Goal: Information Seeking & Learning: Learn about a topic

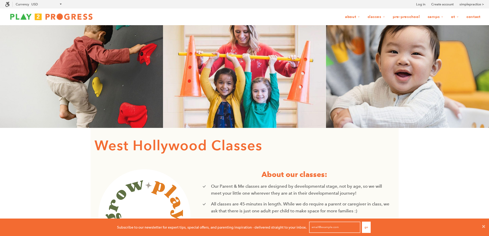
click at [39, 15] on img at bounding box center [51, 17] width 92 height 10
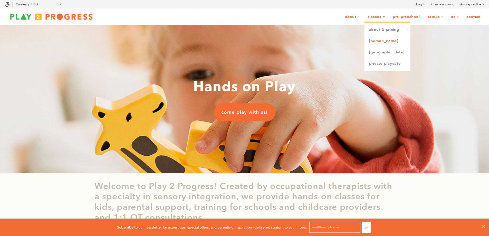
scroll to position [4, 4]
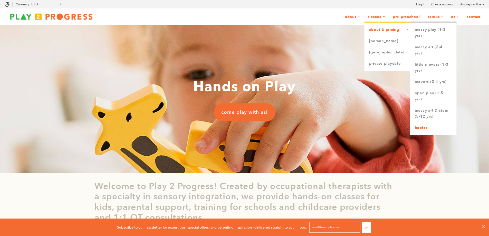
click at [422, 126] on link "Babies" at bounding box center [433, 127] width 46 height 11
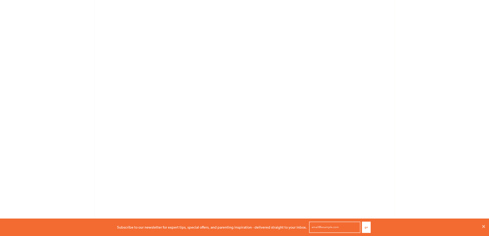
scroll to position [437, 0]
